Goal: Information Seeking & Learning: Learn about a topic

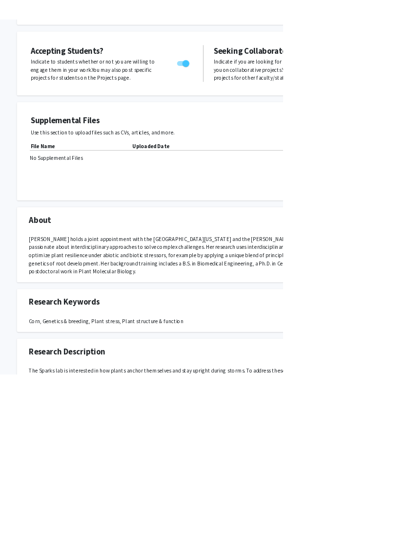
scroll to position [125, 0]
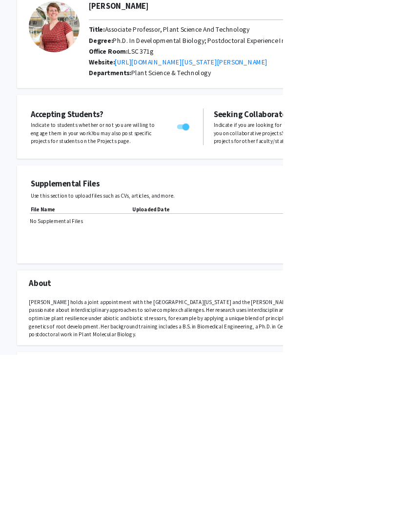
scroll to position [0, 0]
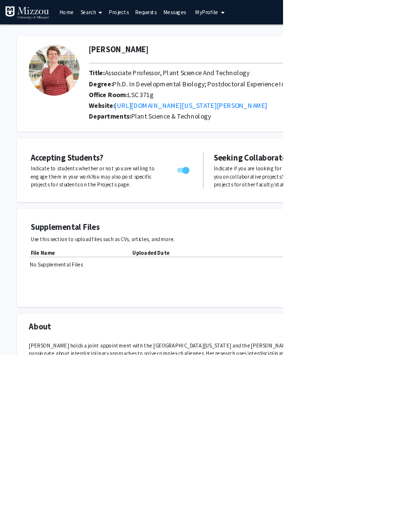
click at [128, 12] on link "Search" at bounding box center [131, 17] width 41 height 34
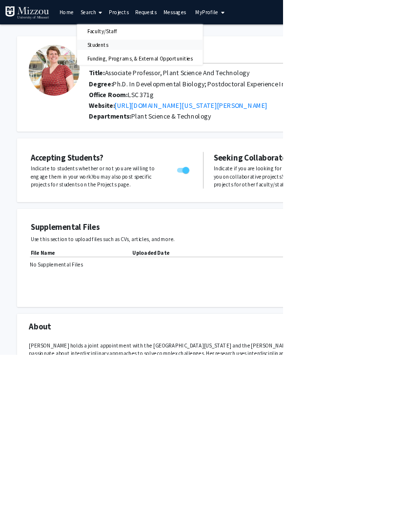
click at [138, 60] on span "Students" at bounding box center [141, 65] width 60 height 20
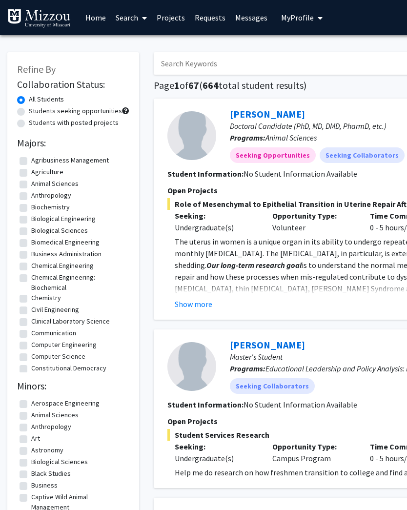
click at [186, 58] on input "Search Keywords" at bounding box center [345, 63] width 383 height 22
type input "Plant"
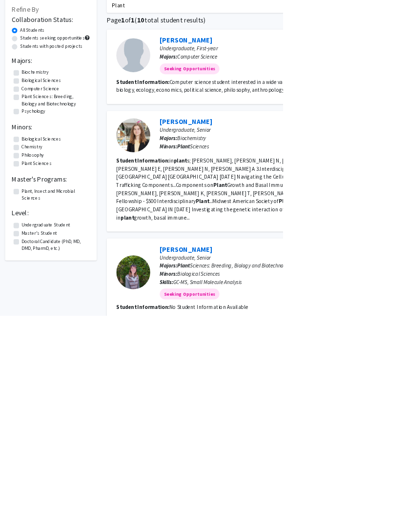
click at [51, 106] on label "Students seeking opportunities" at bounding box center [75, 111] width 93 height 10
click at [35, 106] on input "Students seeking opportunities" at bounding box center [32, 109] width 6 height 6
radio input "true"
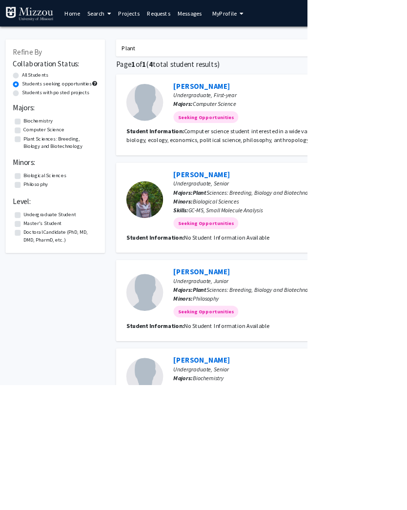
click at [29, 119] on label "Students with posted projects" at bounding box center [74, 123] width 90 height 10
click at [29, 119] on input "Students with posted projects" at bounding box center [32, 121] width 6 height 6
radio input "true"
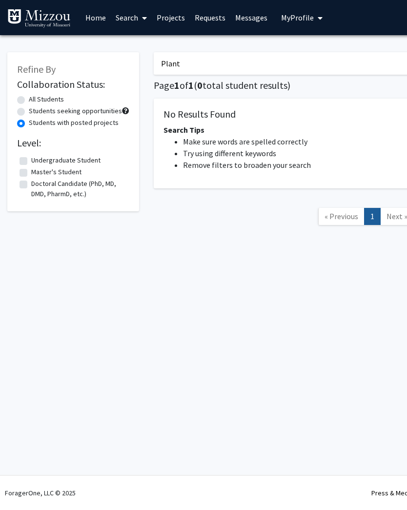
click at [29, 111] on label "Students seeking opportunities" at bounding box center [75, 111] width 93 height 10
click at [29, 111] on input "Students seeking opportunities" at bounding box center [32, 109] width 6 height 6
radio input "true"
